Goal: Task Accomplishment & Management: Use online tool/utility

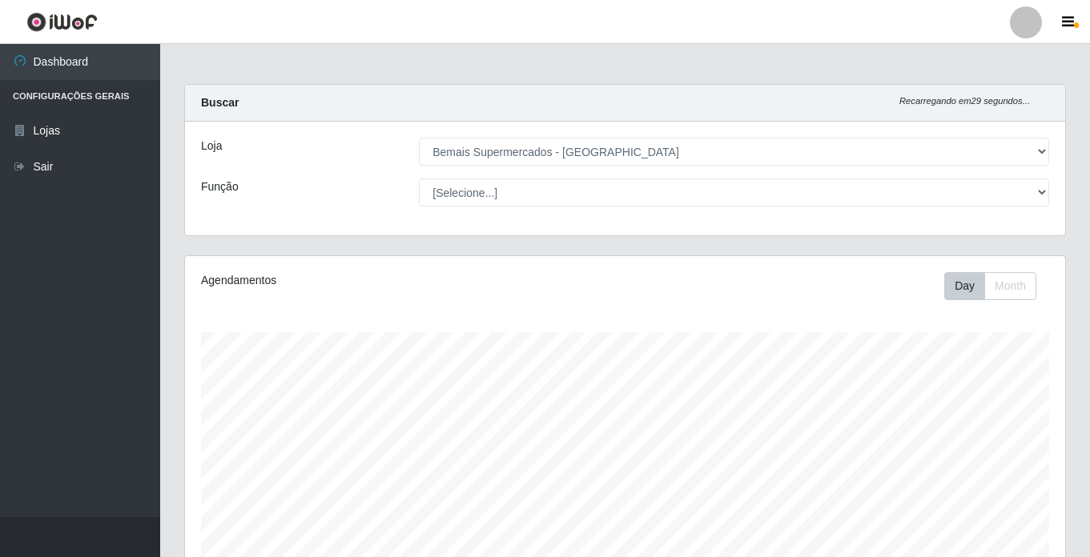
select select "250"
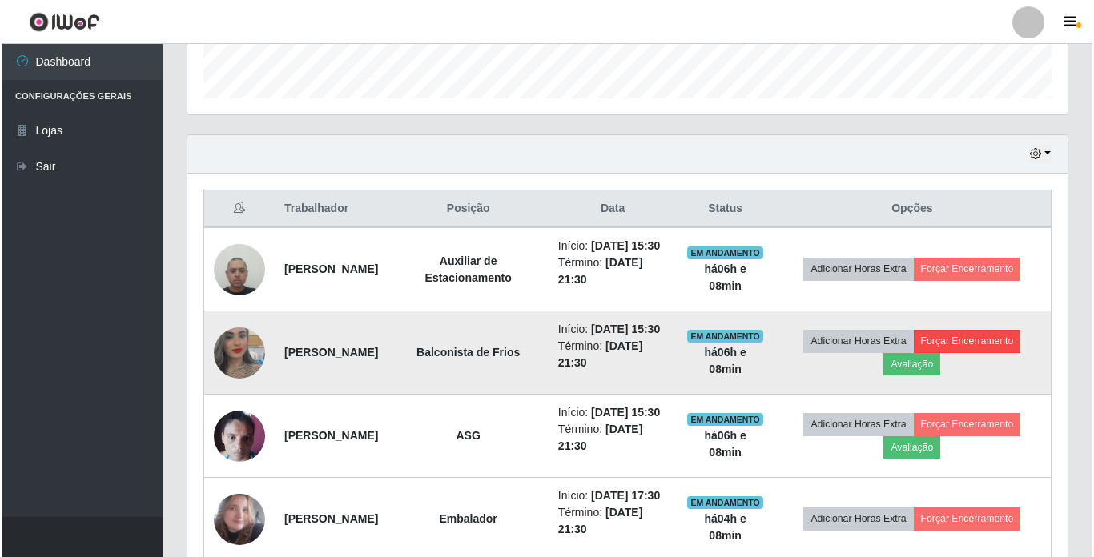
scroll to position [481, 0]
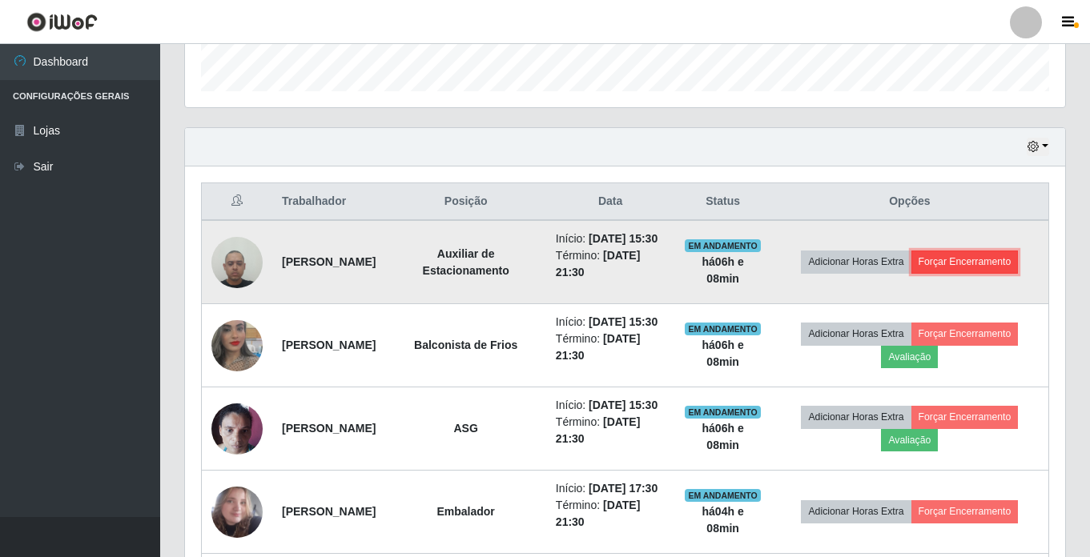
click at [926, 273] on button "Forçar Encerramento" at bounding box center [964, 262] width 107 height 22
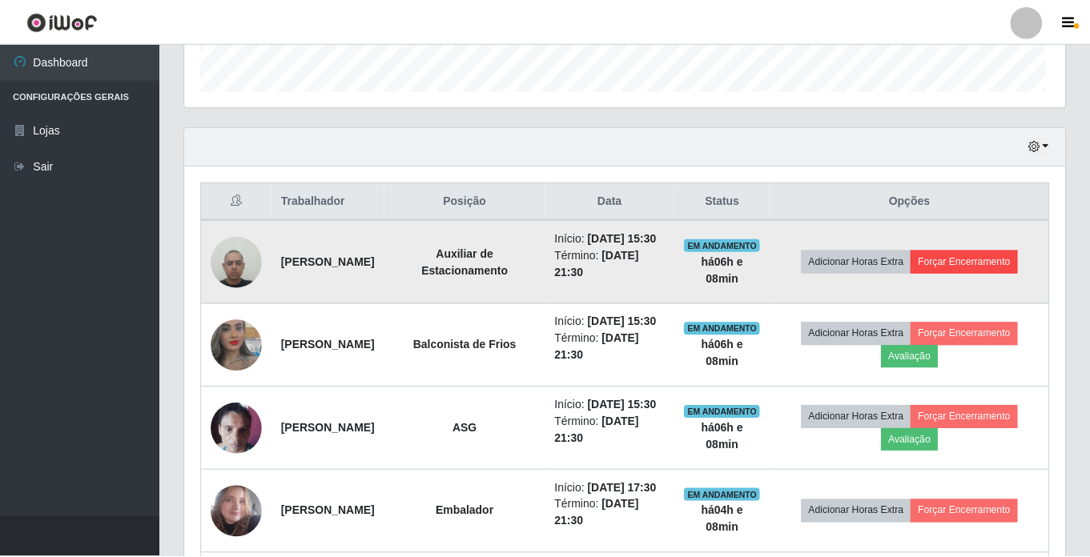
scroll to position [332, 872]
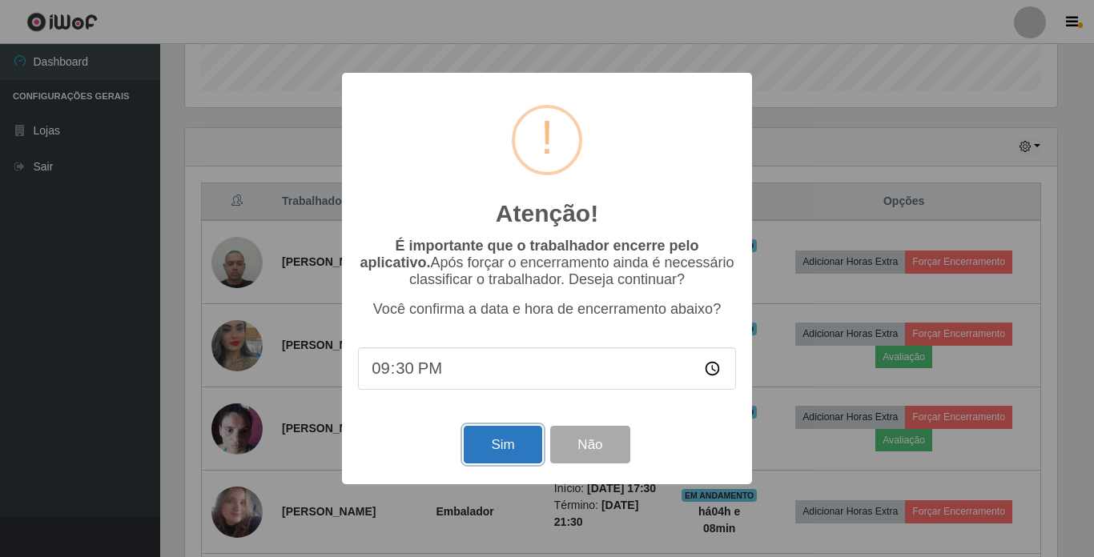
click at [508, 445] on button "Sim" at bounding box center [503, 445] width 78 height 38
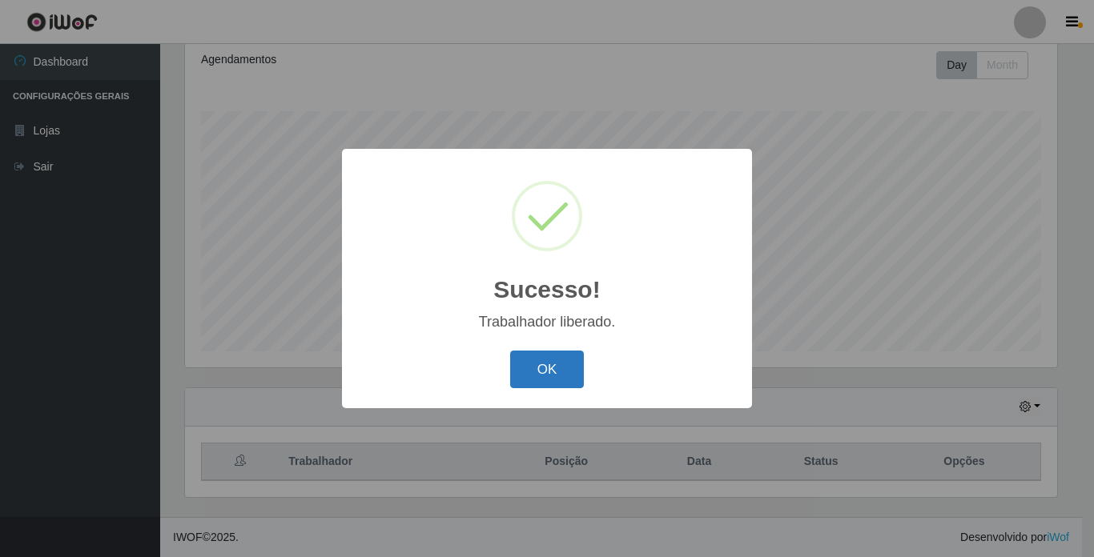
click at [538, 368] on button "OK" at bounding box center [547, 370] width 74 height 38
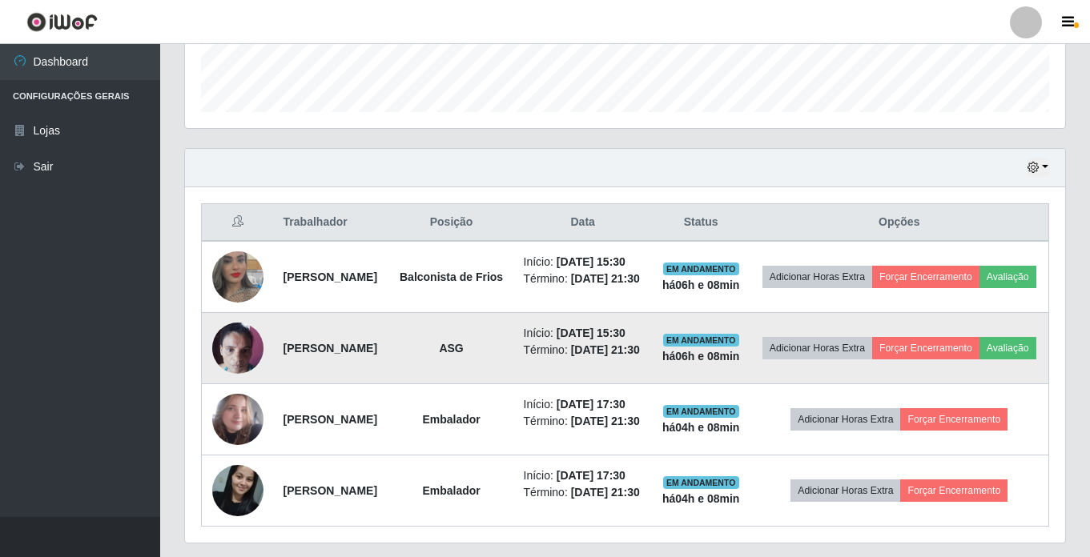
scroll to position [461, 0]
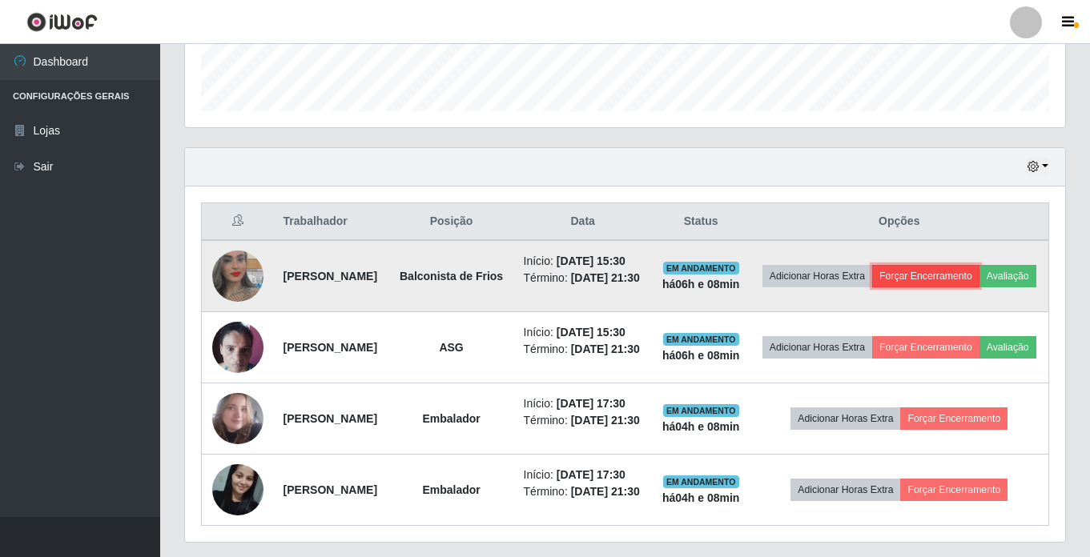
click at [979, 279] on button "Forçar Encerramento" at bounding box center [925, 276] width 107 height 22
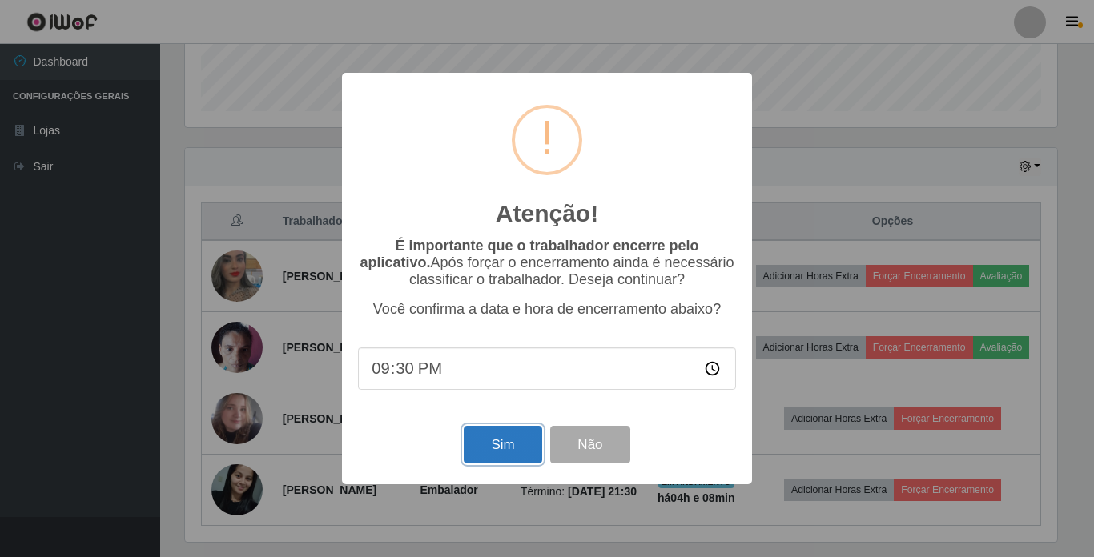
click at [522, 444] on button "Sim" at bounding box center [503, 445] width 78 height 38
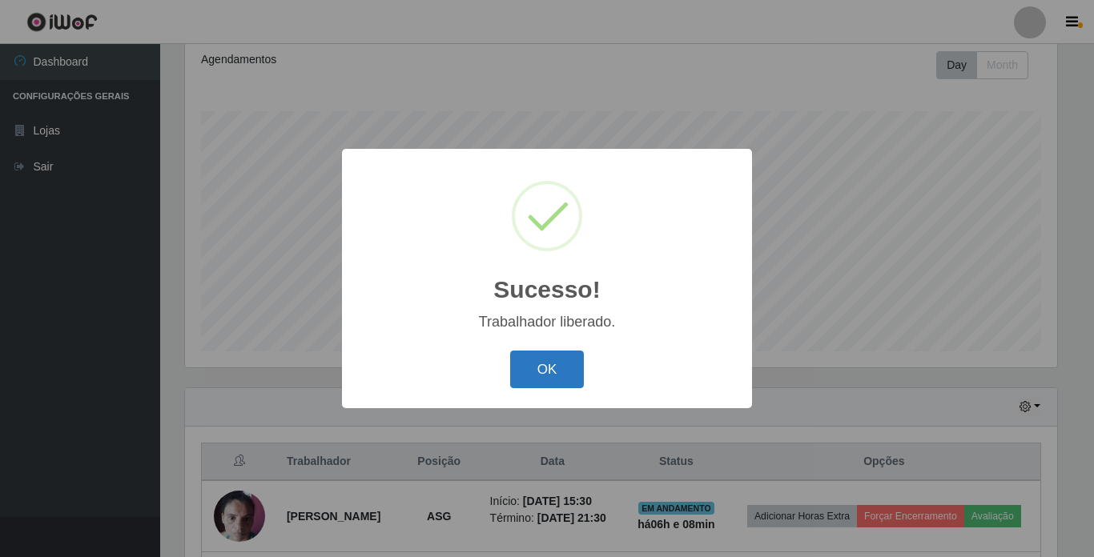
click at [545, 355] on button "OK" at bounding box center [547, 370] width 74 height 38
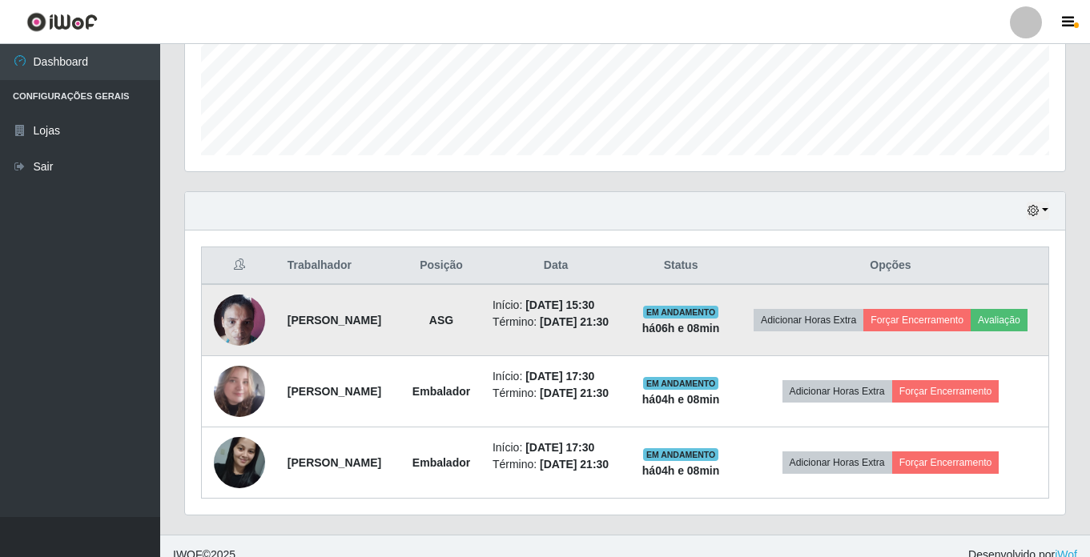
scroll to position [461, 0]
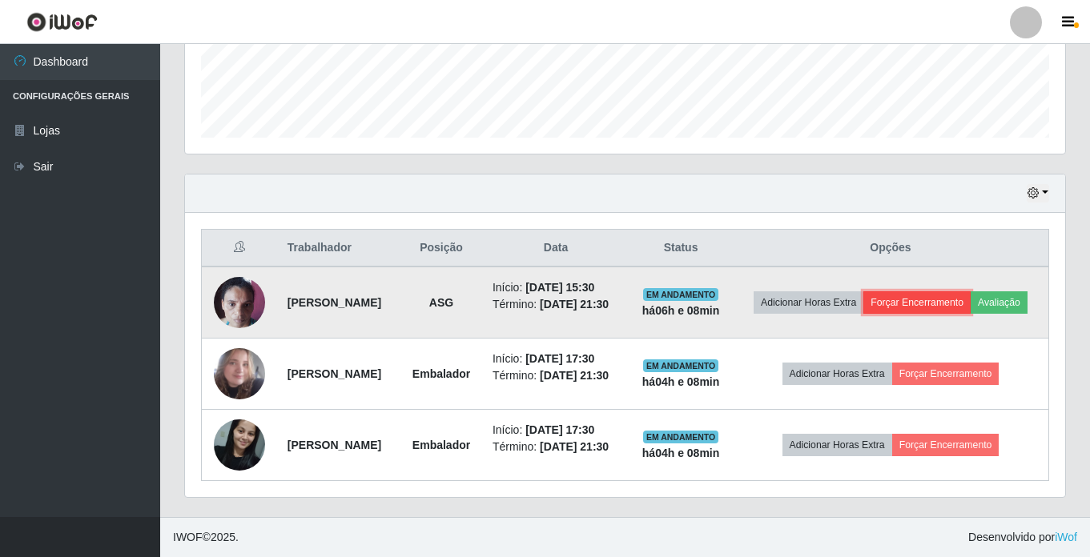
click at [970, 291] on button "Forçar Encerramento" at bounding box center [916, 302] width 107 height 22
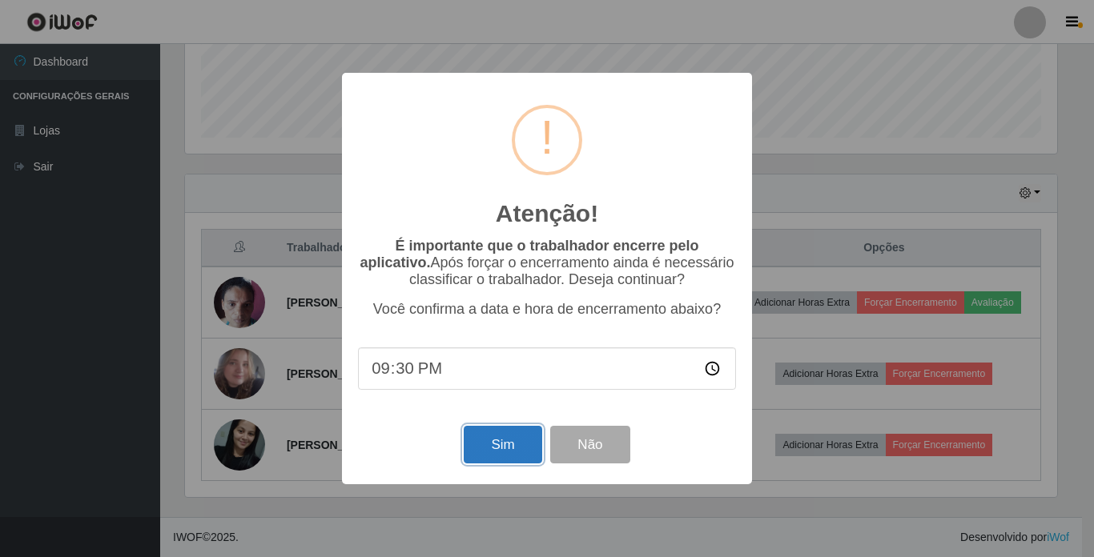
click at [503, 449] on button "Sim" at bounding box center [503, 445] width 78 height 38
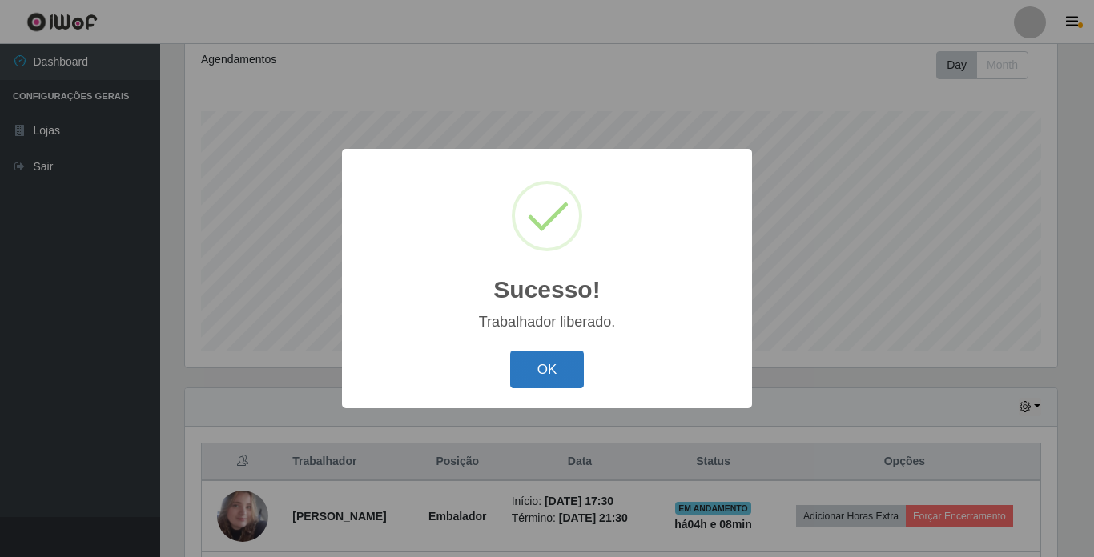
click at [537, 364] on button "OK" at bounding box center [547, 370] width 74 height 38
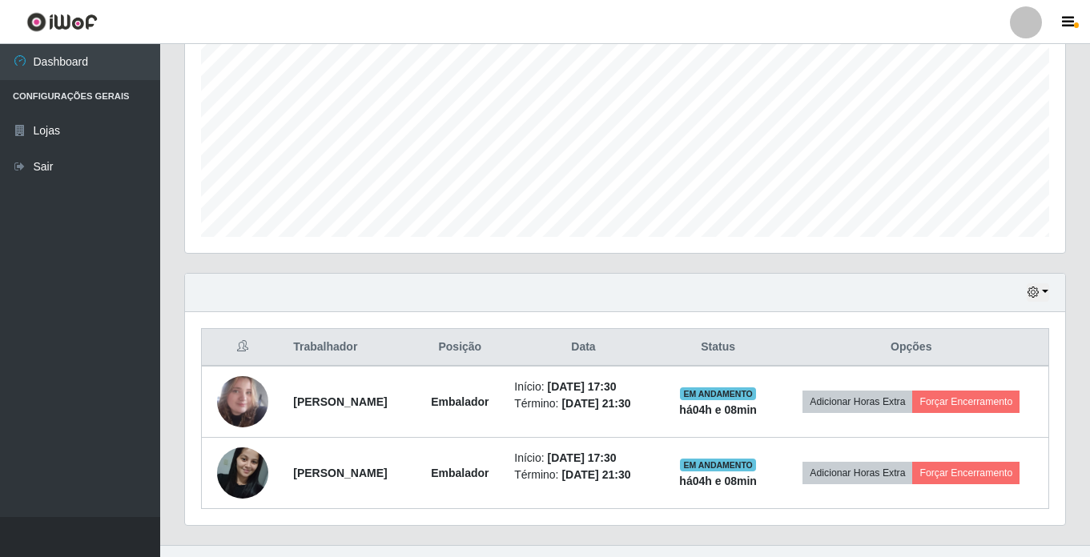
scroll to position [0, 0]
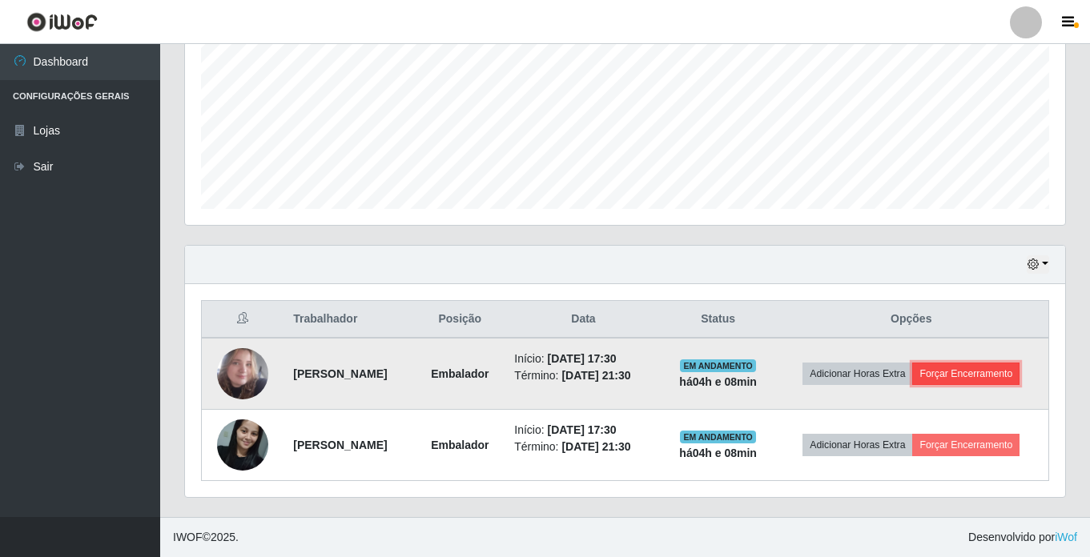
click at [932, 378] on button "Forçar Encerramento" at bounding box center [965, 374] width 107 height 22
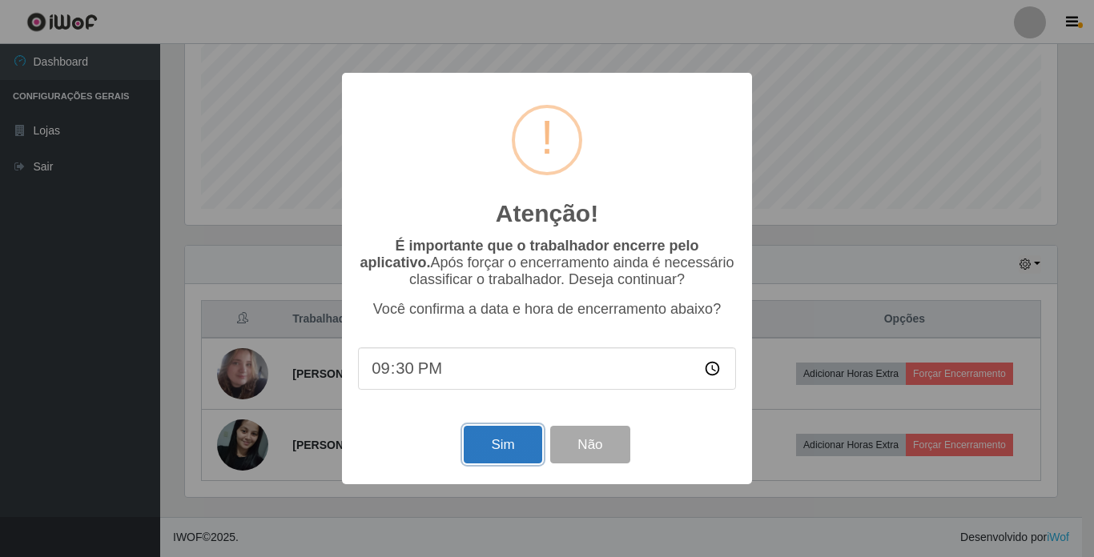
click at [512, 453] on button "Sim" at bounding box center [503, 445] width 78 height 38
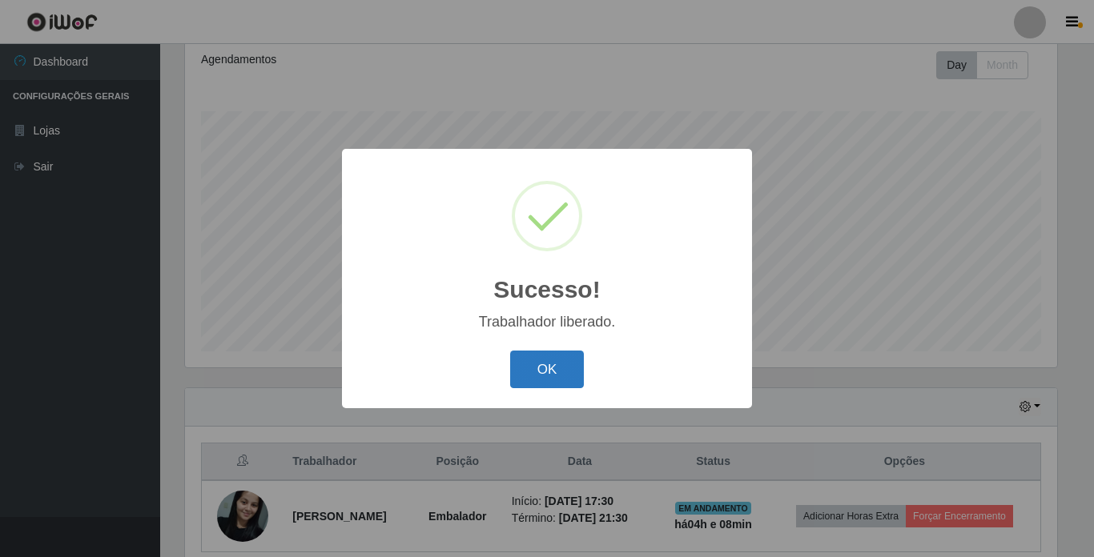
click at [536, 374] on button "OK" at bounding box center [547, 370] width 74 height 38
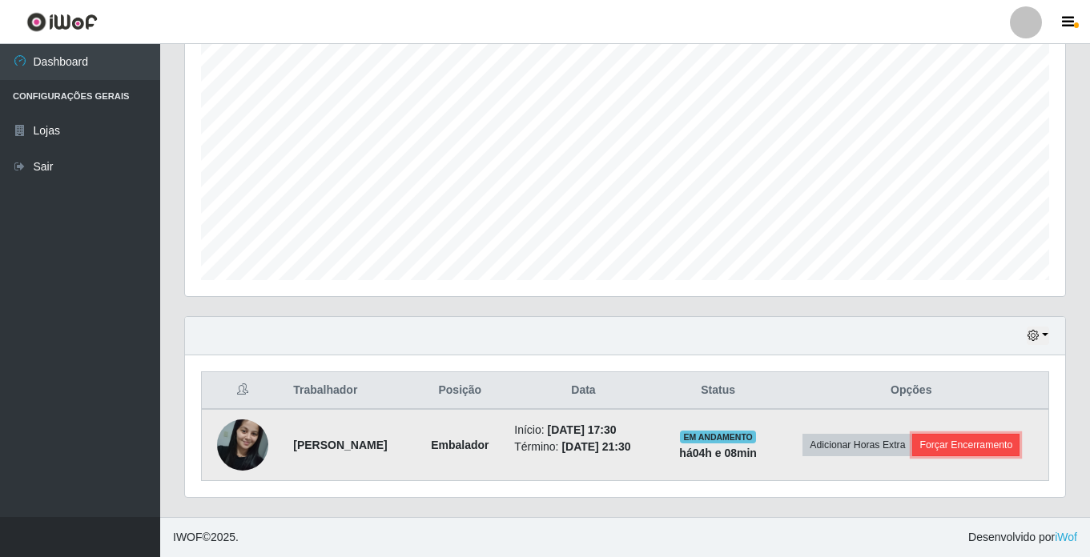
click at [973, 444] on button "Forçar Encerramento" at bounding box center [965, 445] width 107 height 22
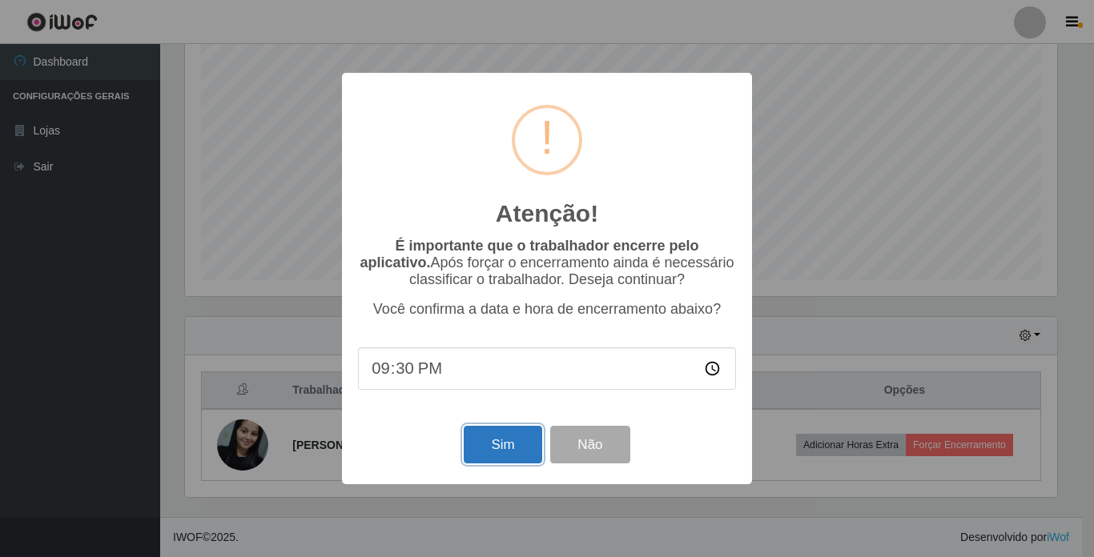
click at [489, 456] on button "Sim" at bounding box center [503, 445] width 78 height 38
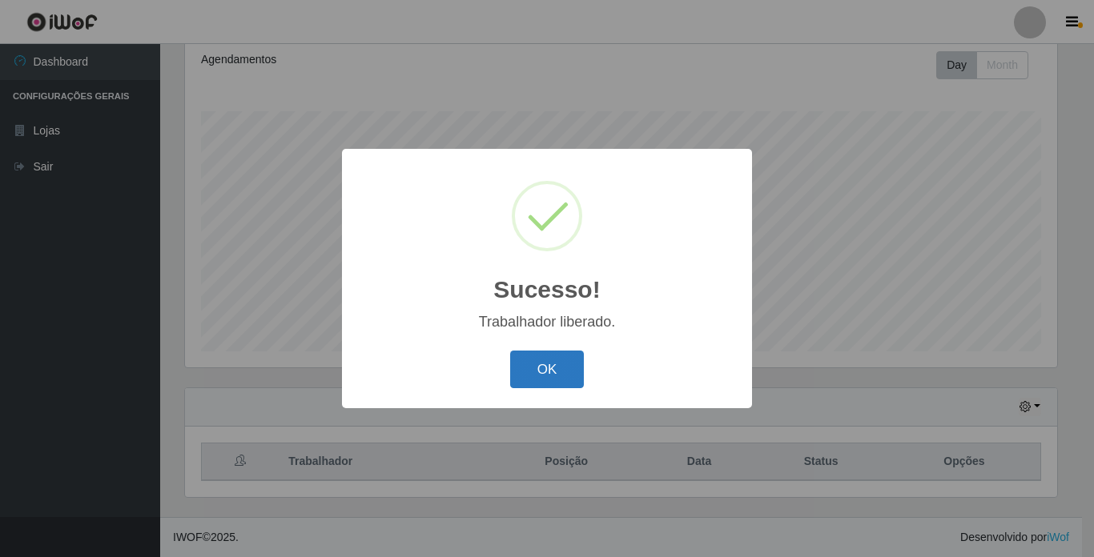
click at [558, 386] on button "OK" at bounding box center [547, 370] width 74 height 38
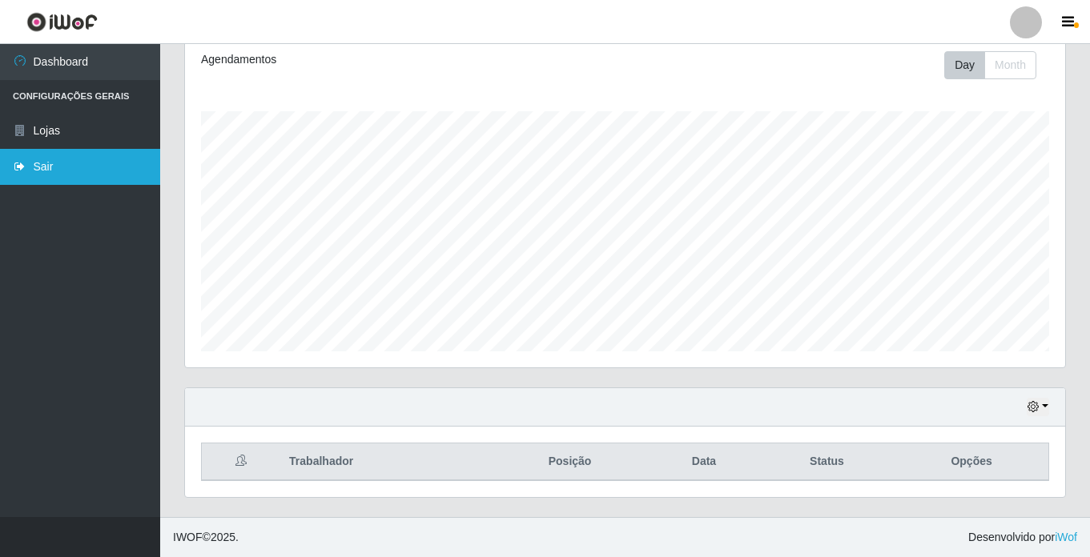
click at [37, 163] on link "Sair" at bounding box center [80, 167] width 160 height 36
